Goal: Information Seeking & Learning: Compare options

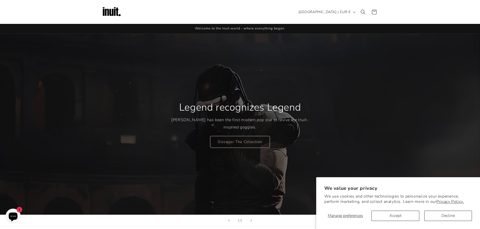
scroll to position [277, 0]
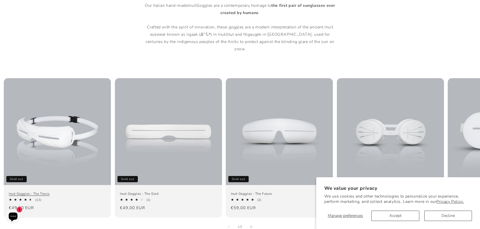
click at [78, 192] on link "Inuit Goggles - The Travis" at bounding box center [57, 194] width 97 height 4
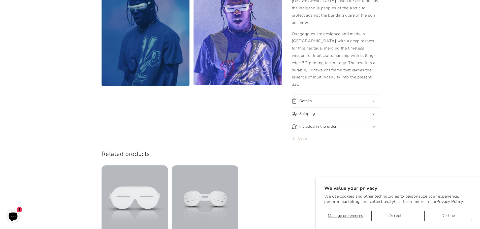
scroll to position [428, 0]
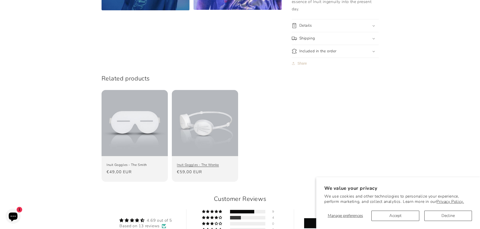
click at [194, 163] on link "Inuit Goggles - The Wonka" at bounding box center [205, 165] width 56 height 4
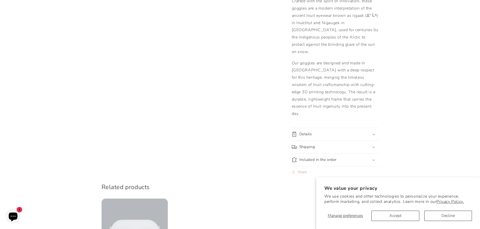
scroll to position [453, 0]
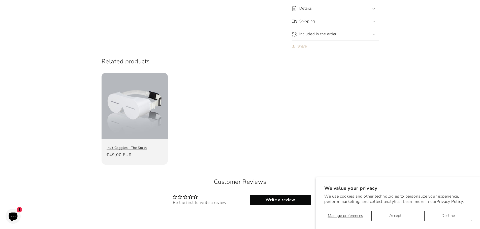
click at [130, 146] on link "Inuit Goggles - The Smith" at bounding box center [134, 148] width 56 height 4
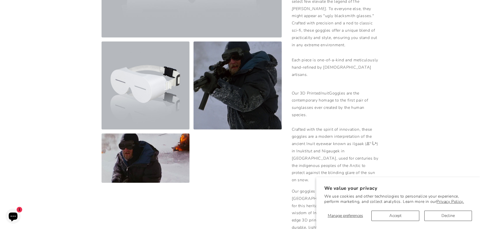
scroll to position [76, 0]
